Goal: Navigation & Orientation: Find specific page/section

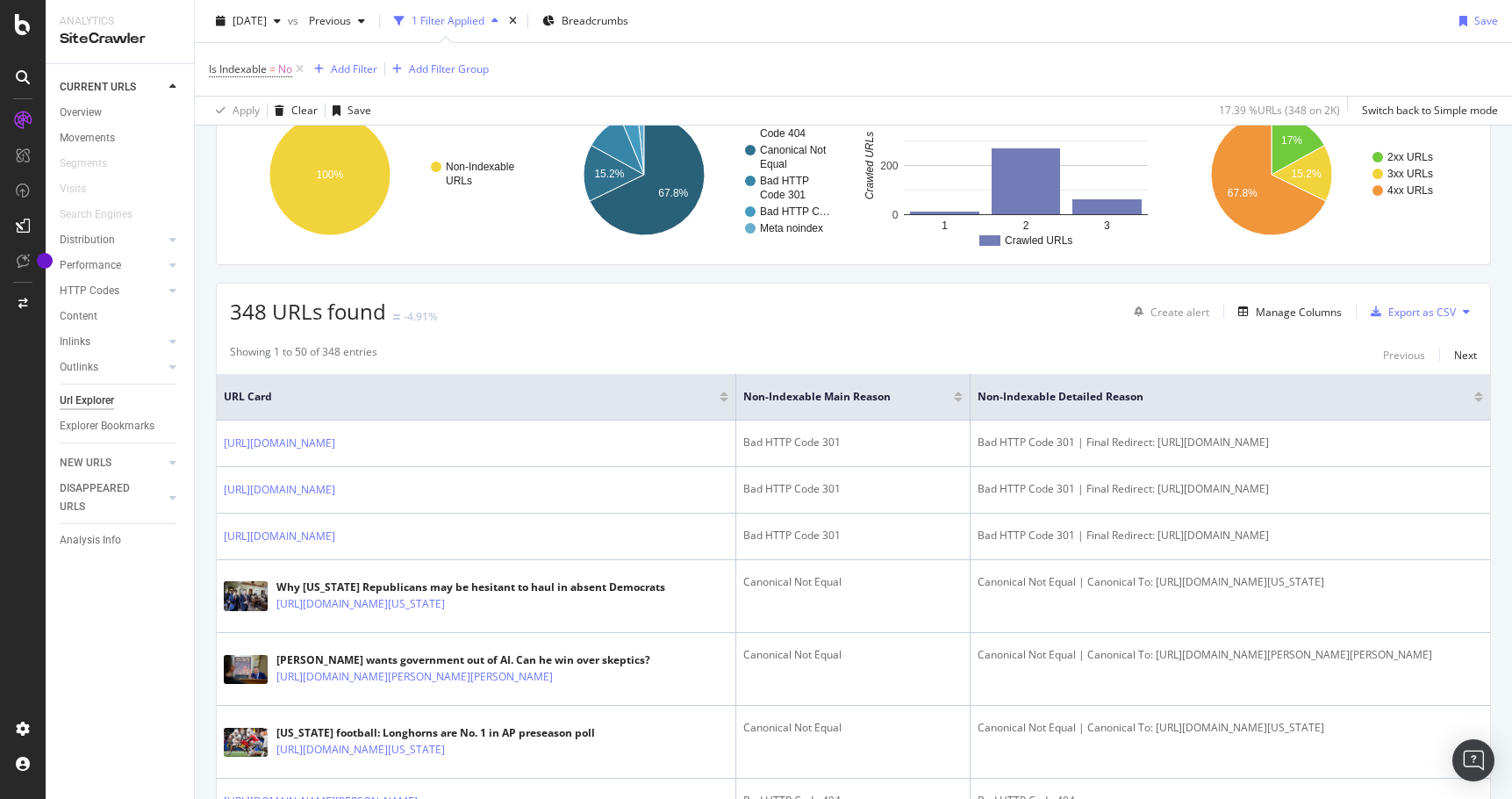
scroll to position [65, 0]
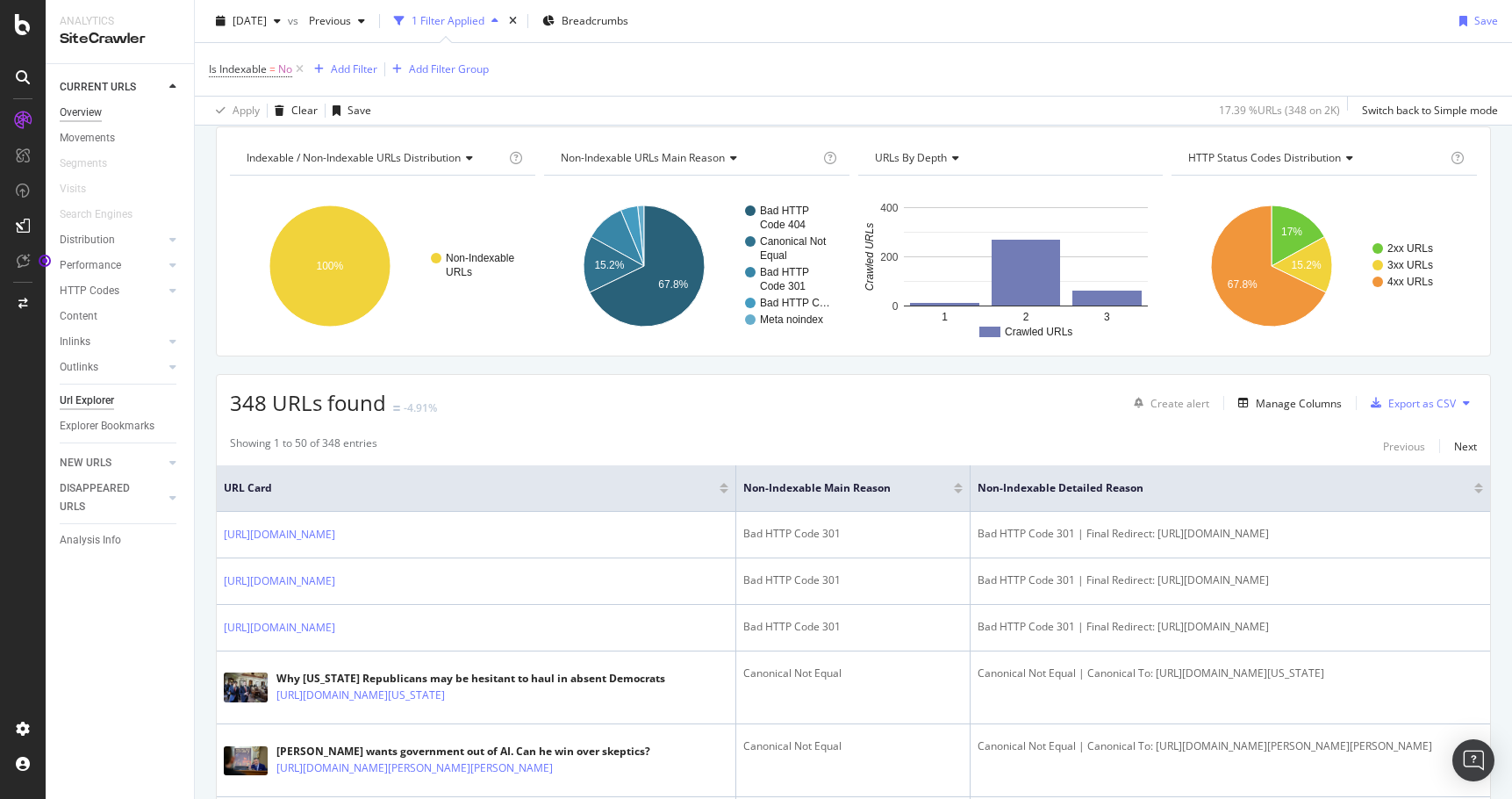
click at [79, 107] on div "Overview" at bounding box center [81, 112] width 42 height 19
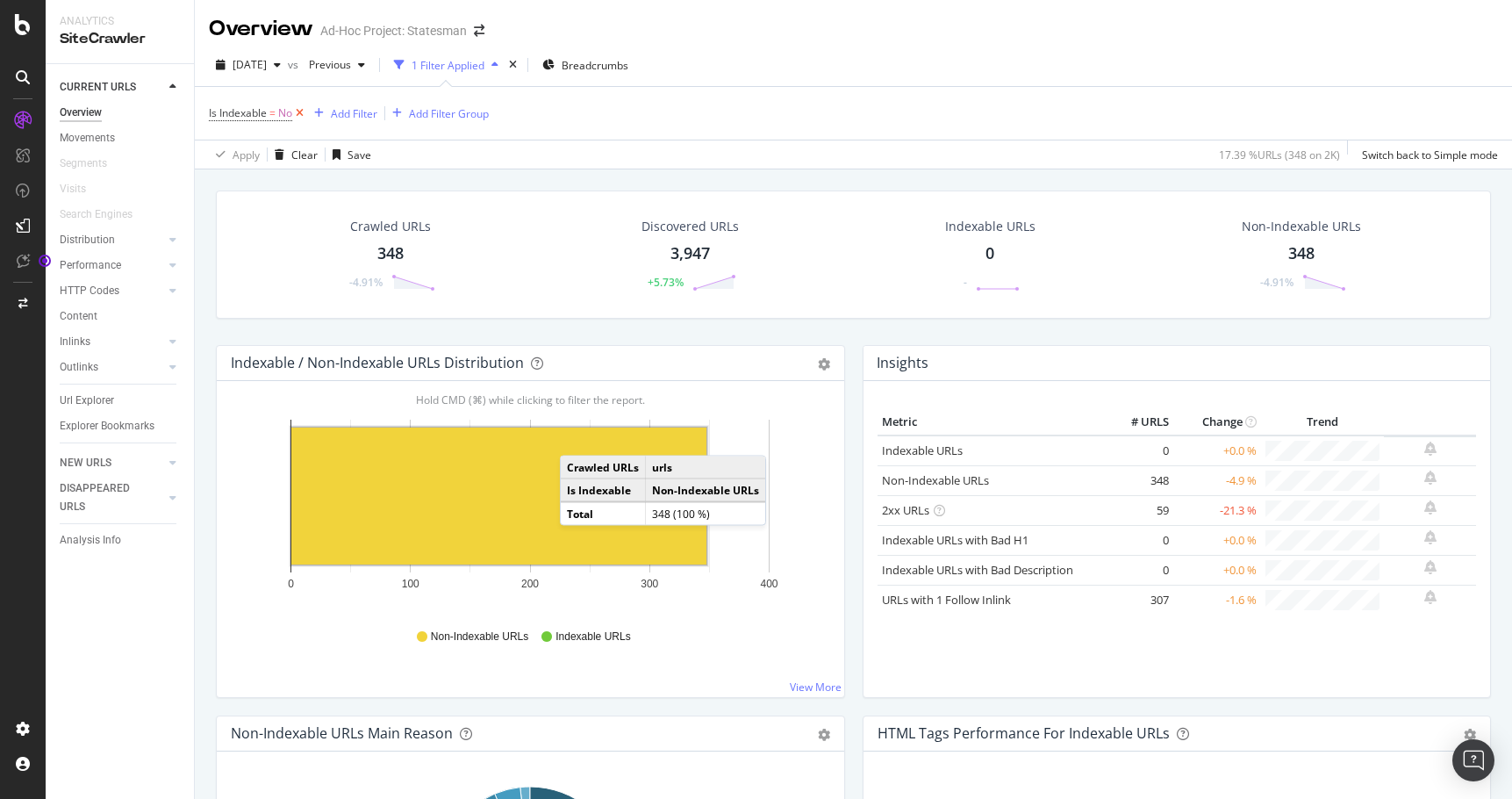
click at [295, 109] on icon at bounding box center [299, 113] width 15 height 18
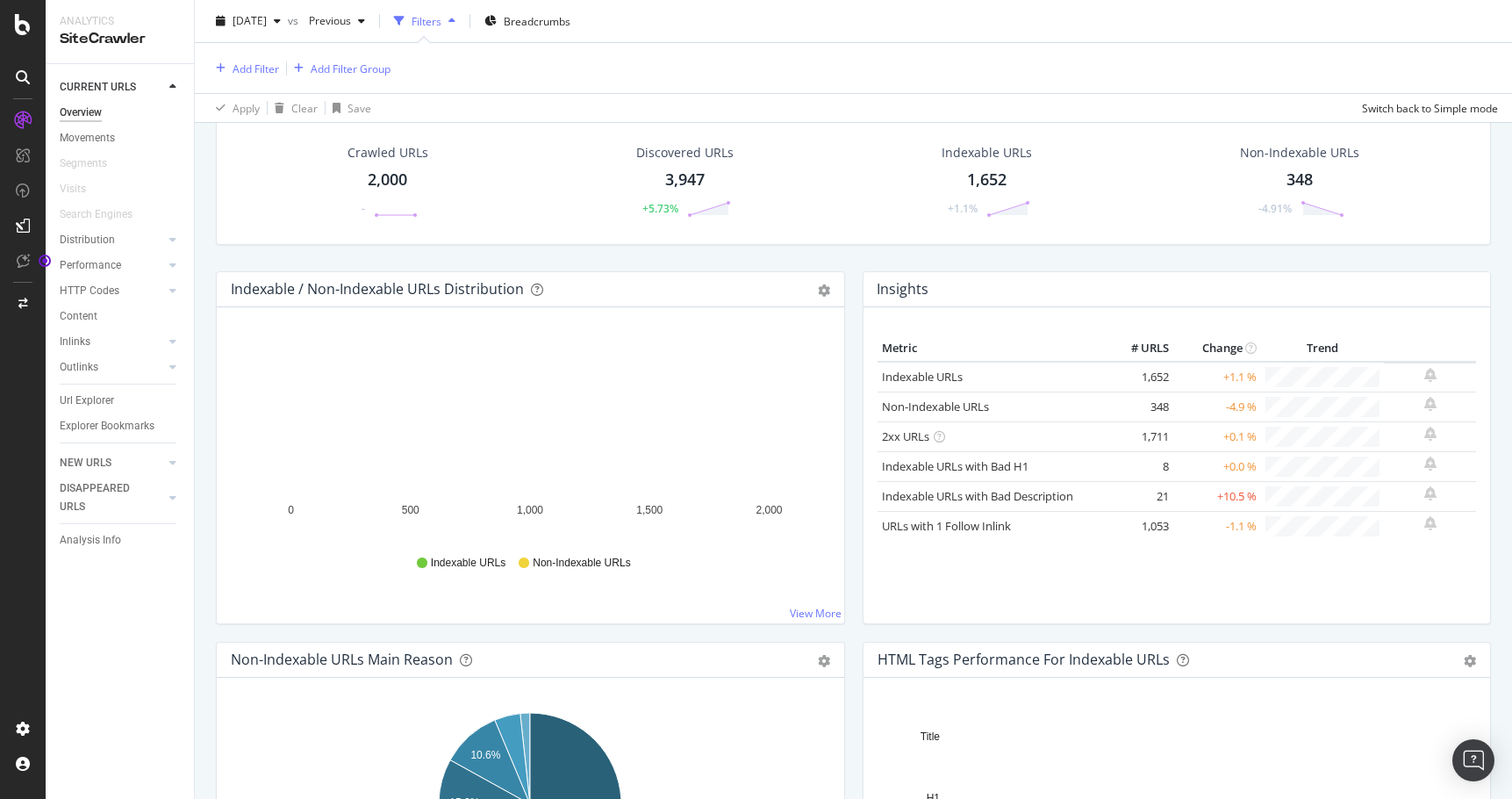
scroll to position [75, 0]
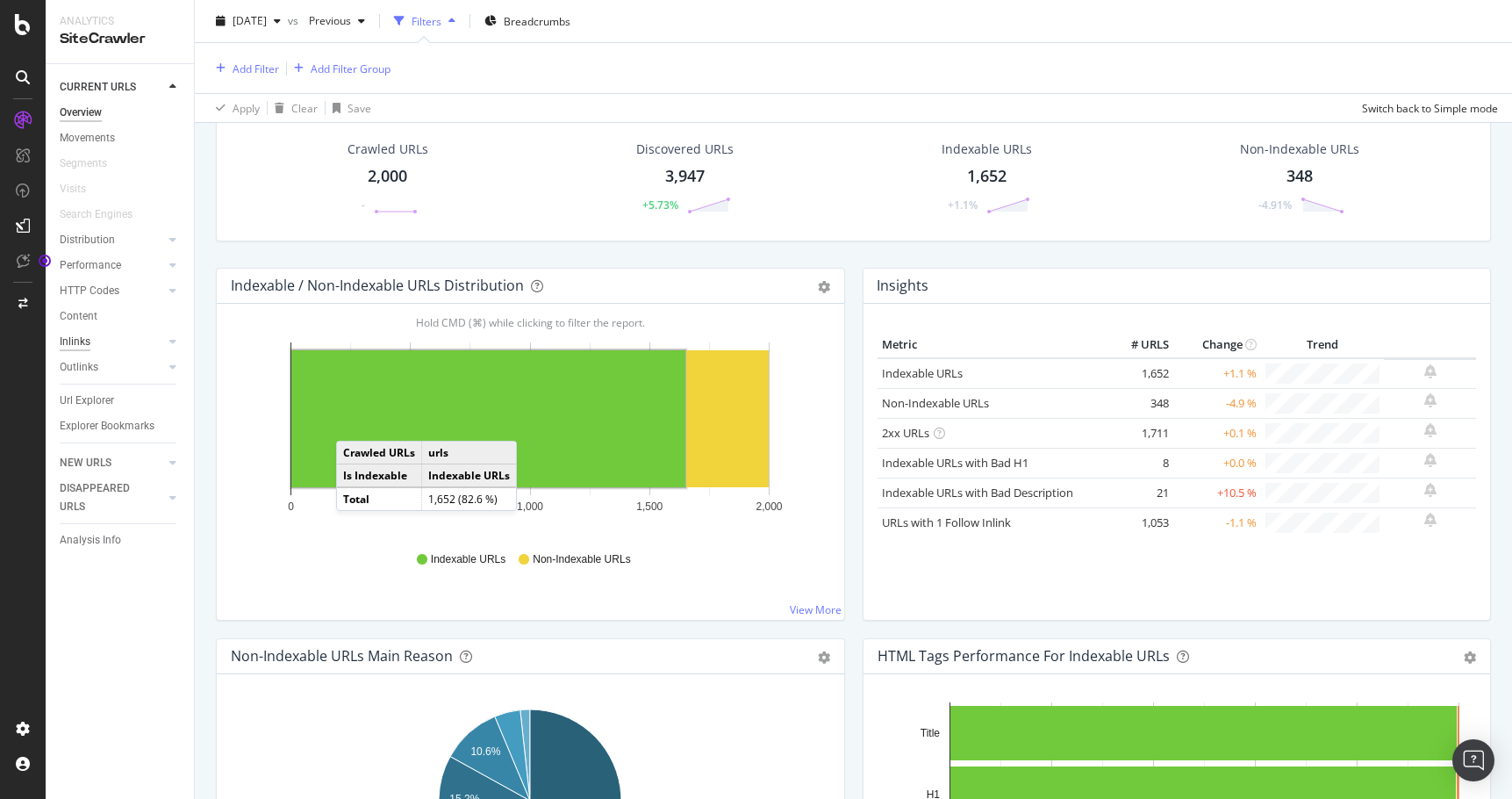
click at [65, 340] on div "Inlinks" at bounding box center [75, 342] width 30 height 19
